Goal: Share content: Share content

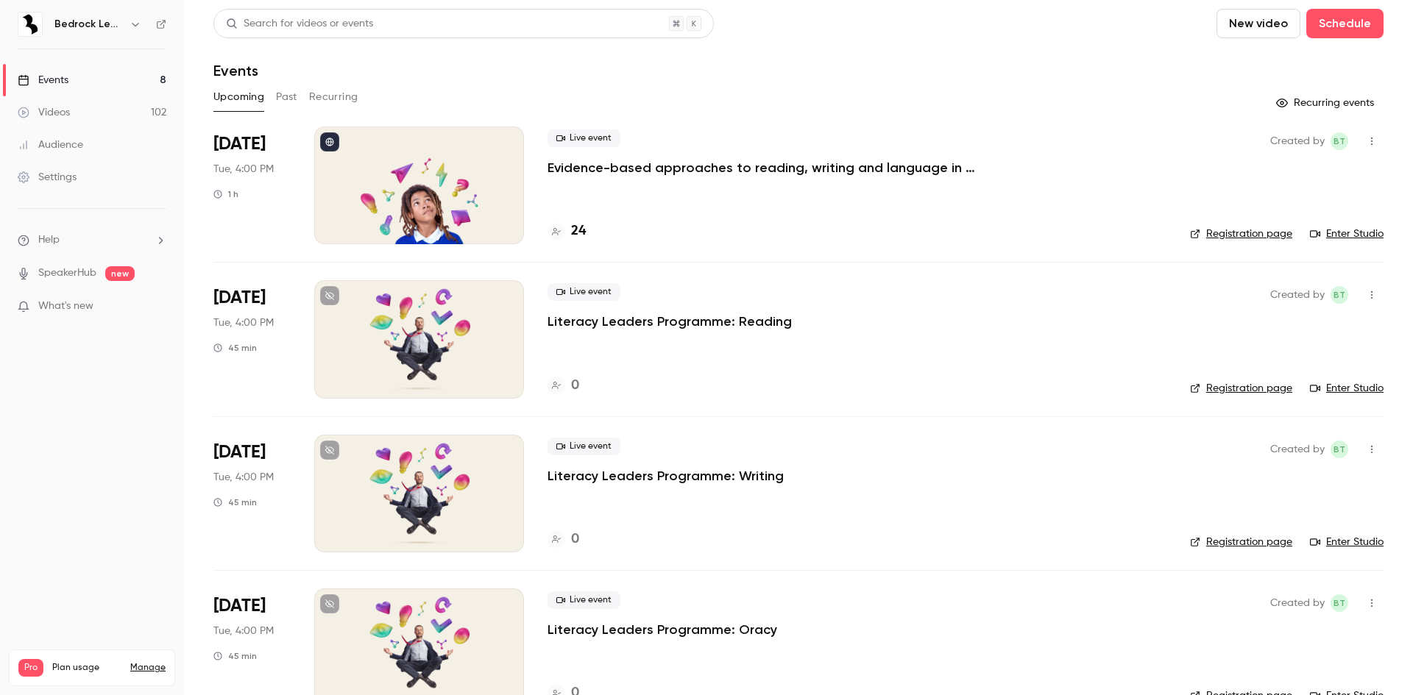
click at [113, 106] on link "Videos 102" at bounding box center [92, 112] width 184 height 32
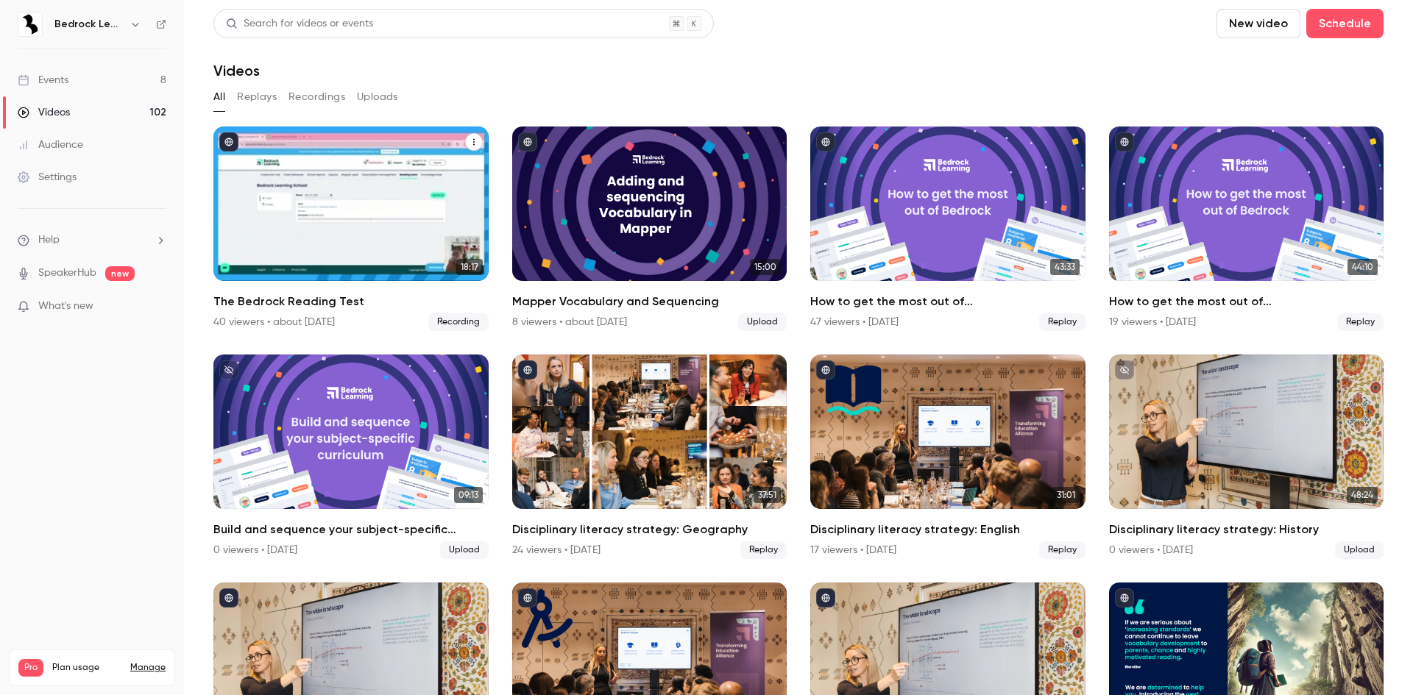
click at [294, 294] on h2 "The Bedrock Reading Test" at bounding box center [350, 302] width 275 height 18
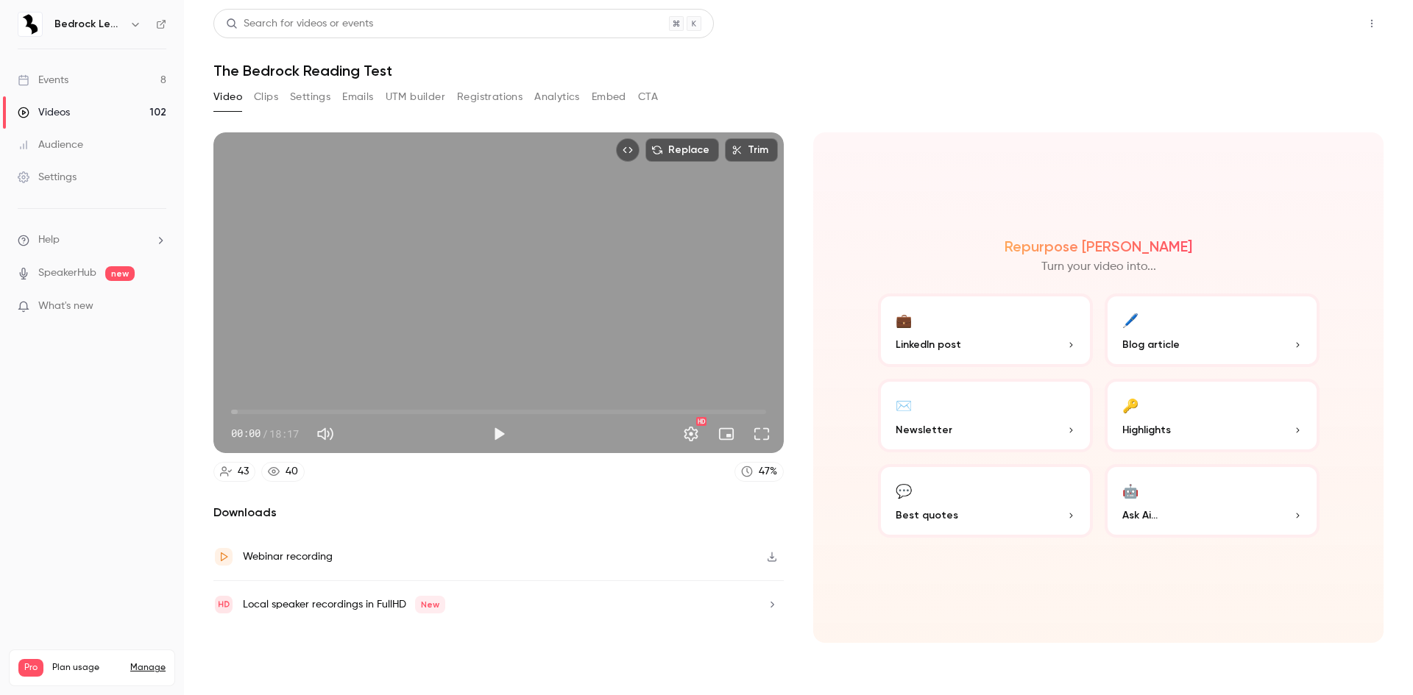
click at [1330, 17] on button "Share" at bounding box center [1319, 23] width 58 height 29
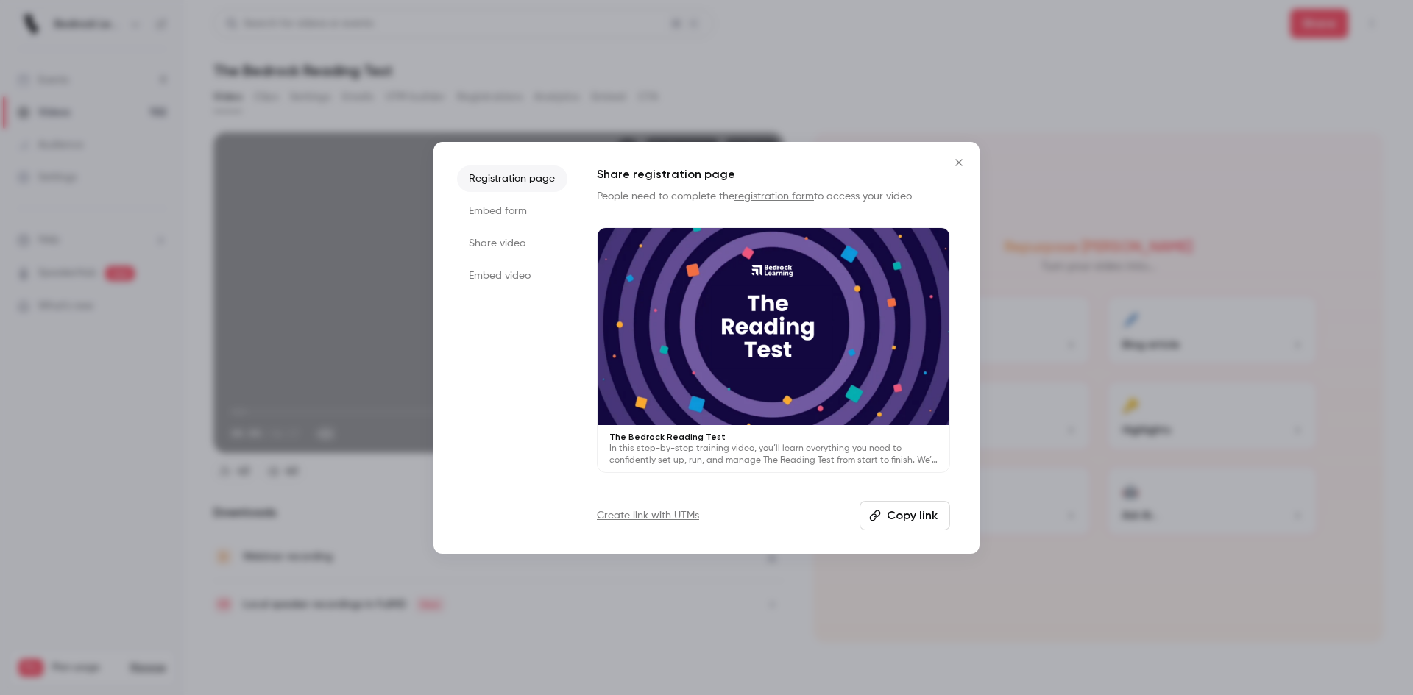
click at [899, 509] on button "Copy link" at bounding box center [904, 515] width 91 height 29
click at [946, 151] on div "Registration page Embed form Share video Embed video Share registration page Pe…" at bounding box center [706, 348] width 546 height 412
click at [960, 157] on icon "Close" at bounding box center [959, 163] width 18 height 12
